Goal: Information Seeking & Learning: Learn about a topic

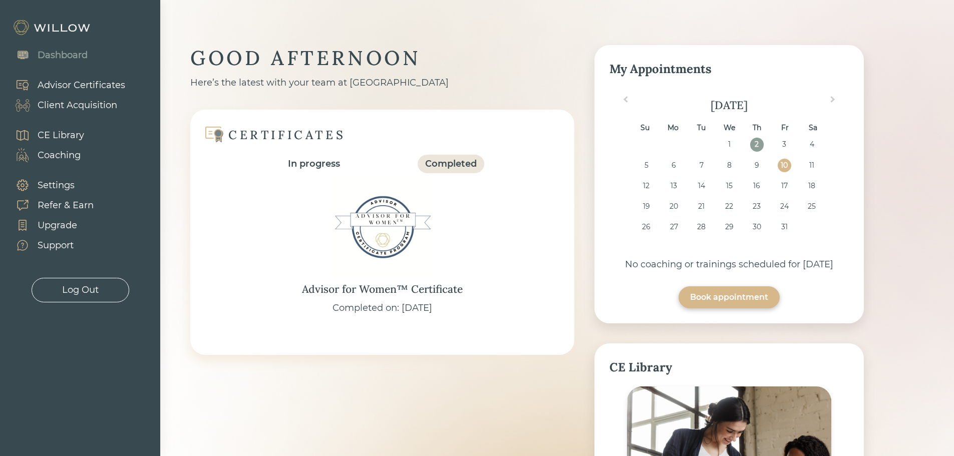
click at [61, 245] on div "Support" at bounding box center [56, 246] width 36 height 14
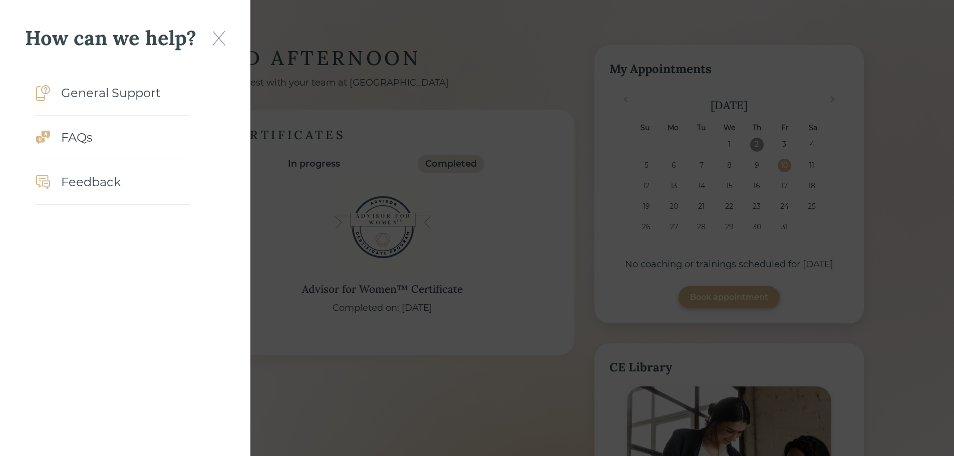
click at [85, 144] on div "FAQs" at bounding box center [77, 138] width 32 height 18
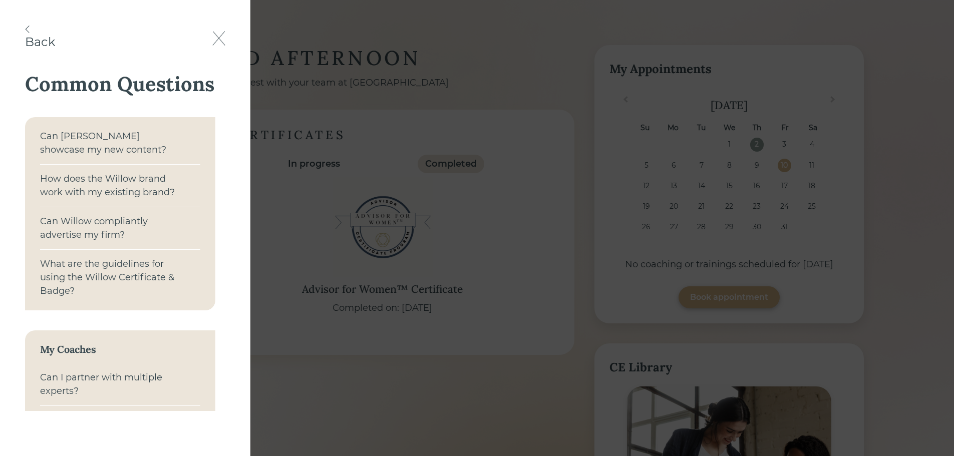
click at [92, 233] on div "Can Willow compliantly advertise my firm?" at bounding box center [111, 228] width 142 height 27
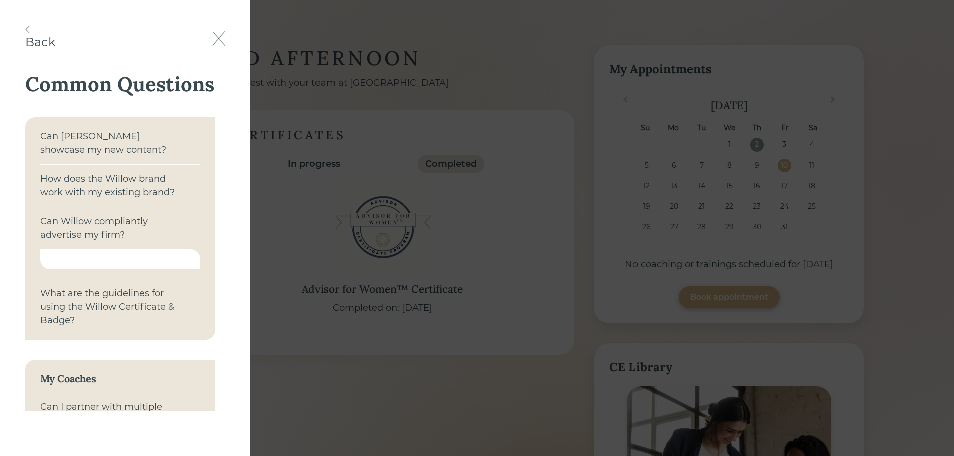
click at [221, 38] on img at bounding box center [218, 38] width 13 height 15
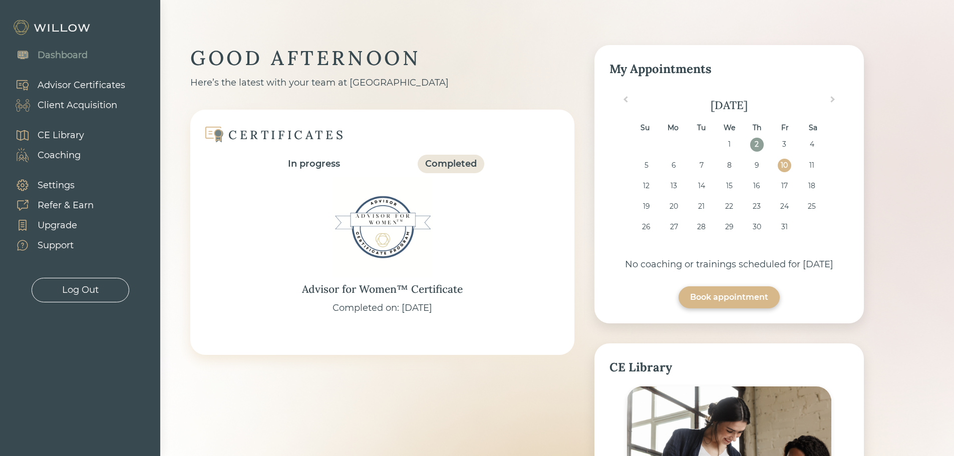
click at [300, 287] on div "Advisor for Women™ Certificate Completed on: [DATE]" at bounding box center [382, 246] width 344 height 147
click at [474, 286] on div "Advisor for Women™ Certificate Completed on: [DATE]" at bounding box center [382, 246] width 344 height 147
click at [470, 289] on div "Advisor for Women™ Certificate Completed on: [DATE]" at bounding box center [382, 246] width 344 height 147
click at [307, 305] on div "Advisor for Women™ Certificate Completed on: [DATE]" at bounding box center [382, 246] width 344 height 147
click at [465, 168] on div "Completed" at bounding box center [451, 164] width 52 height 14
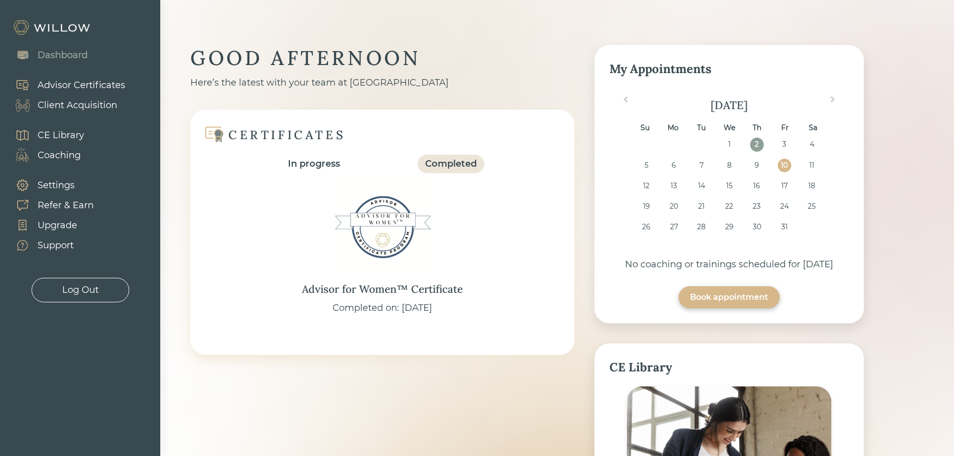
click at [453, 162] on div "Completed" at bounding box center [451, 164] width 52 height 14
click at [318, 164] on div "In progress" at bounding box center [314, 164] width 52 height 14
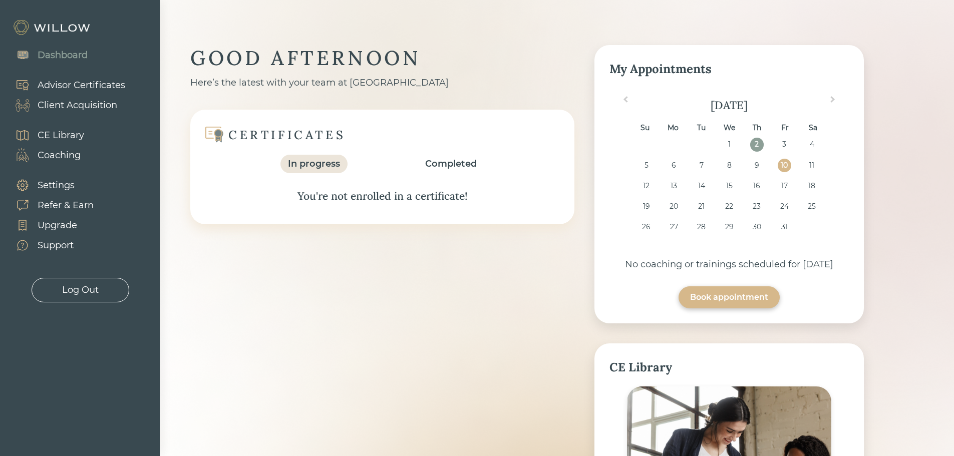
click at [450, 163] on div "Completed" at bounding box center [451, 164] width 52 height 14
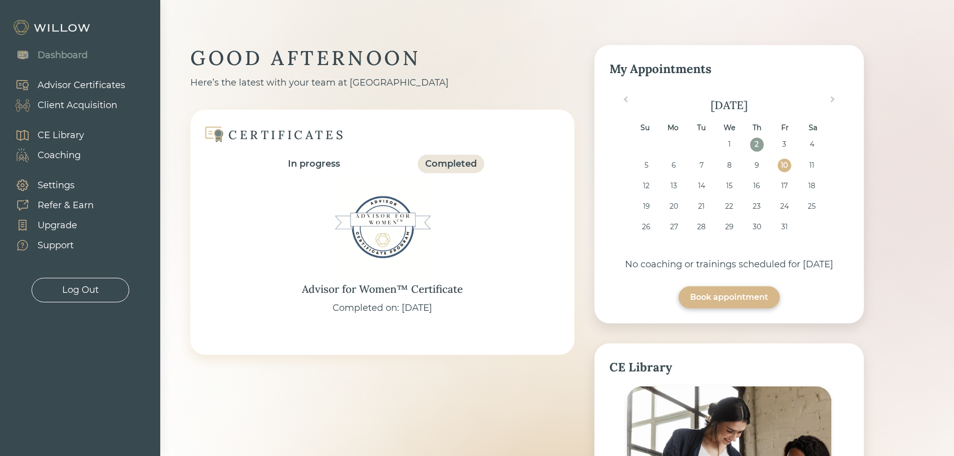
click at [59, 53] on div "Dashboard" at bounding box center [63, 56] width 50 height 14
click at [75, 29] on img at bounding box center [53, 28] width 80 height 16
click at [69, 28] on img at bounding box center [53, 28] width 80 height 16
click at [83, 85] on div "Advisor Certificates" at bounding box center [82, 86] width 88 height 14
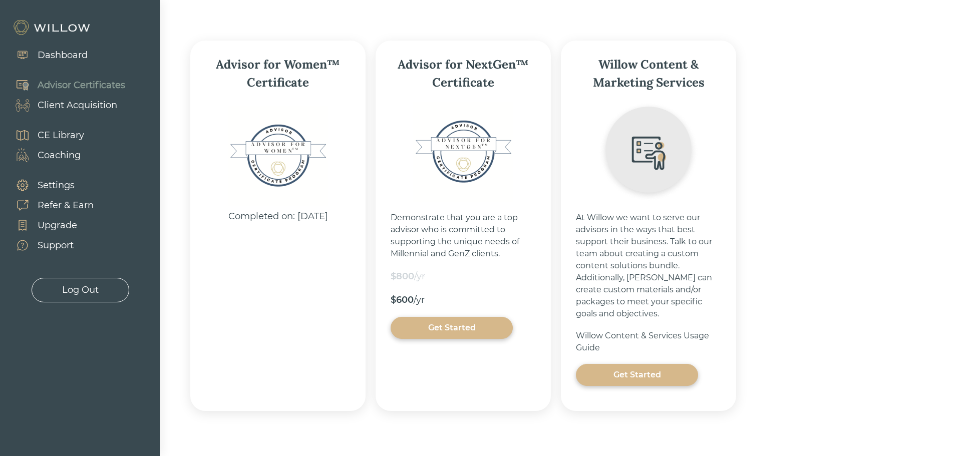
scroll to position [160, 0]
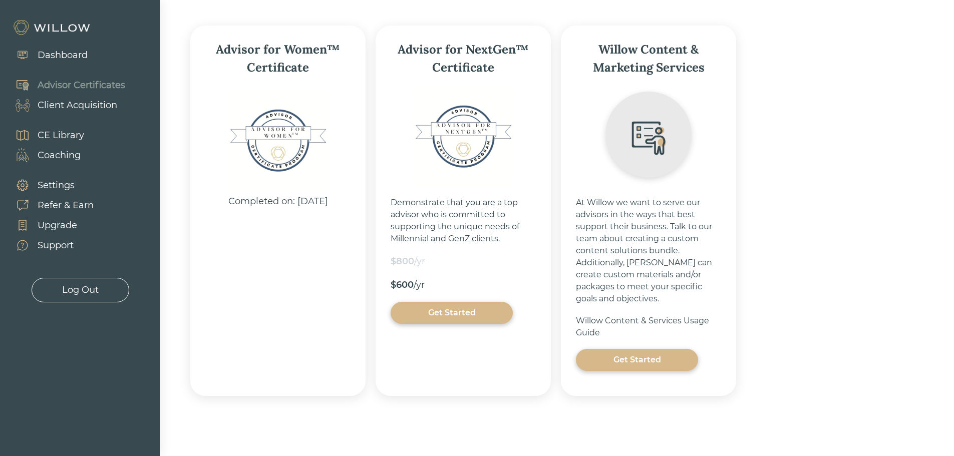
click at [619, 359] on div "Get Started" at bounding box center [636, 360] width 99 height 12
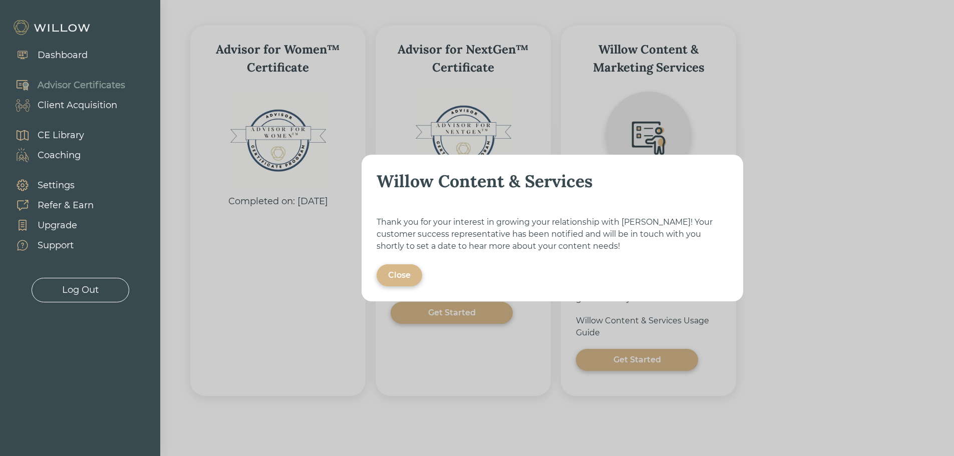
click at [394, 274] on div "Close" at bounding box center [399, 275] width 23 height 12
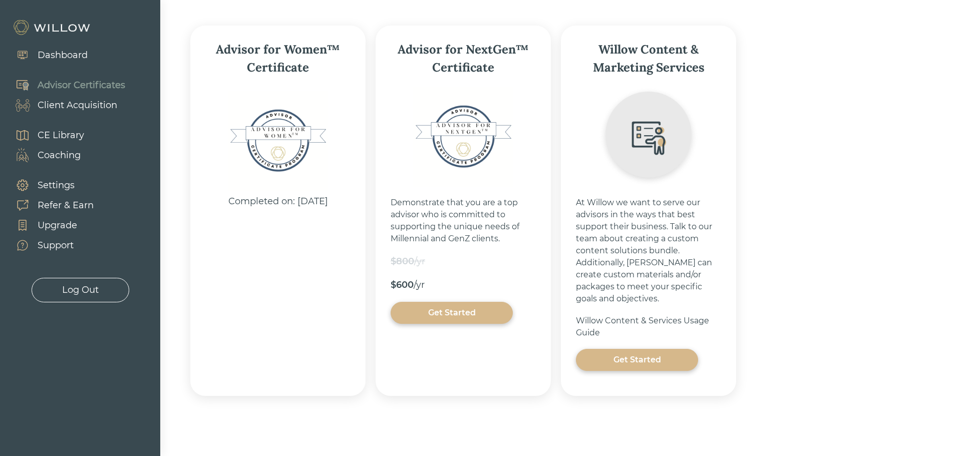
scroll to position [0, 0]
